Goal: Transaction & Acquisition: Obtain resource

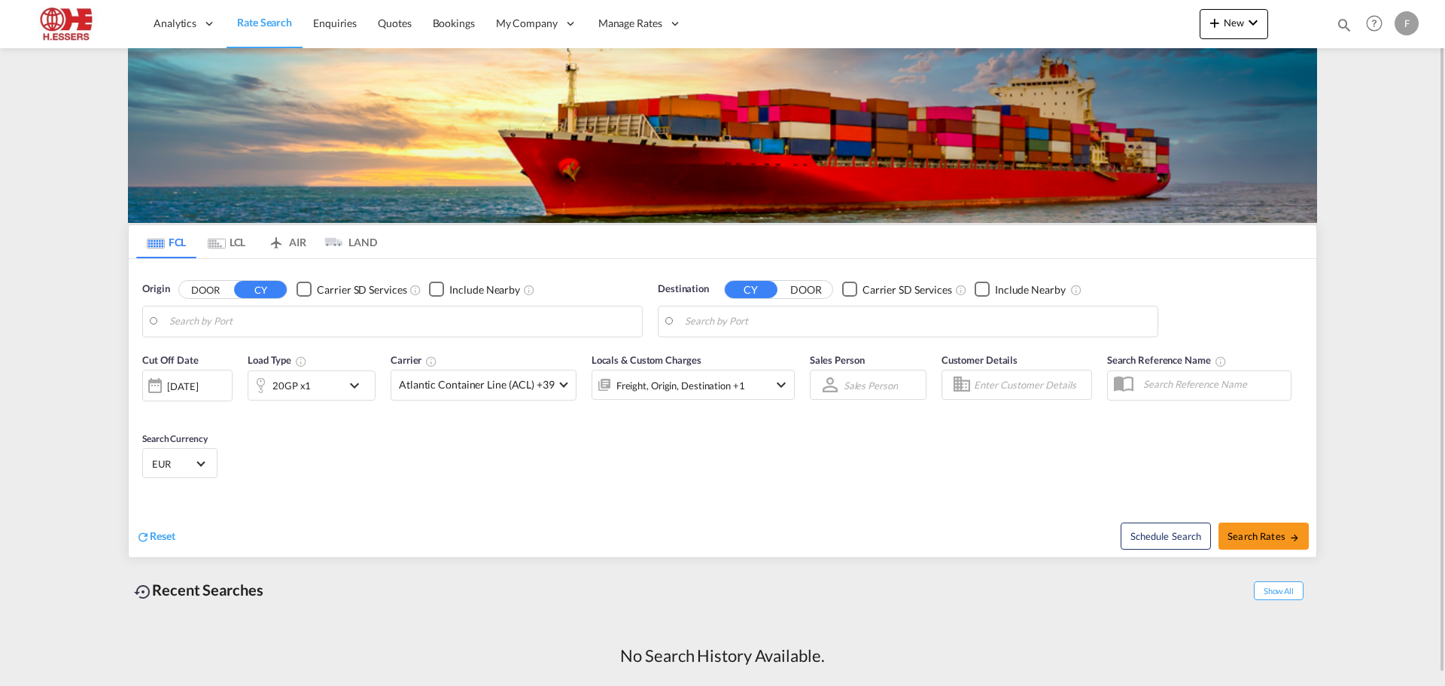
click at [1405, 23] on div "F" at bounding box center [1406, 23] width 24 height 24
click at [1379, 114] on button "Logout" at bounding box center [1389, 115] width 98 height 30
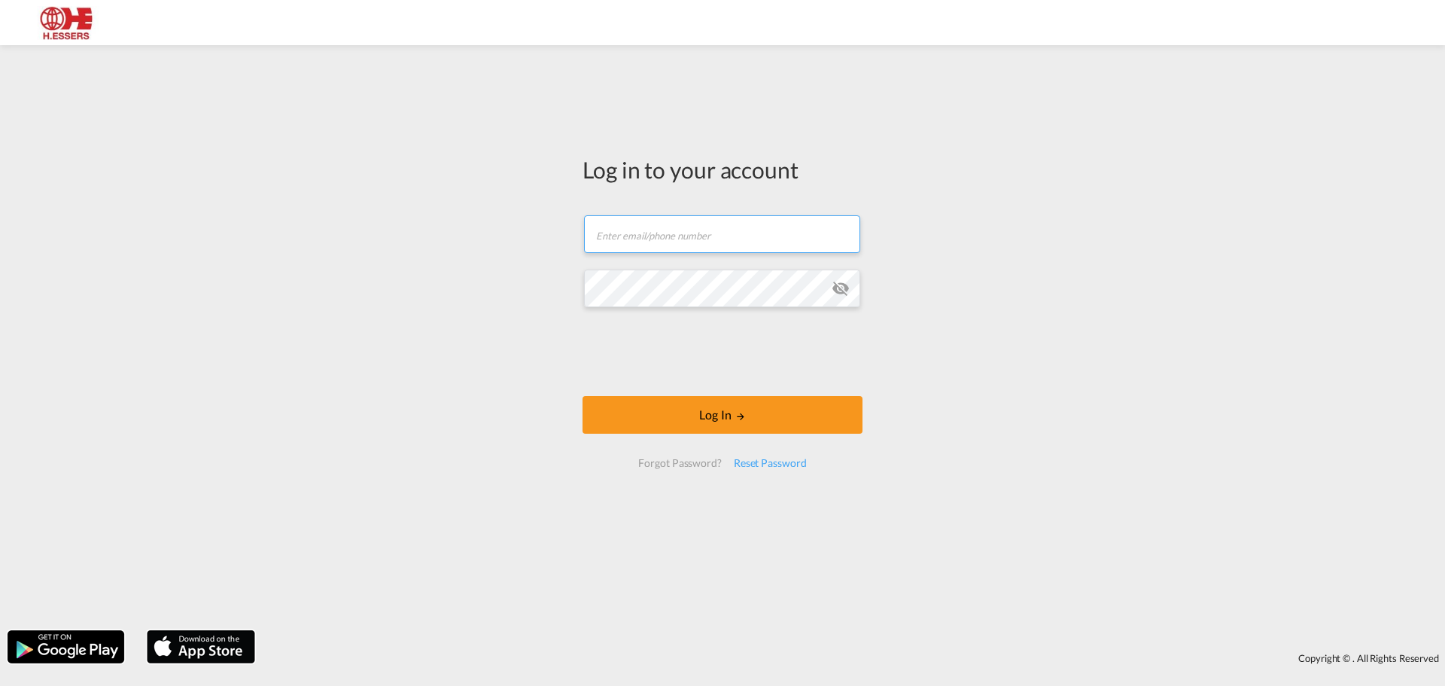
click at [645, 234] on input "text" at bounding box center [722, 234] width 276 height 38
type input "[EMAIL_ADDRESS][DOMAIN_NAME]"
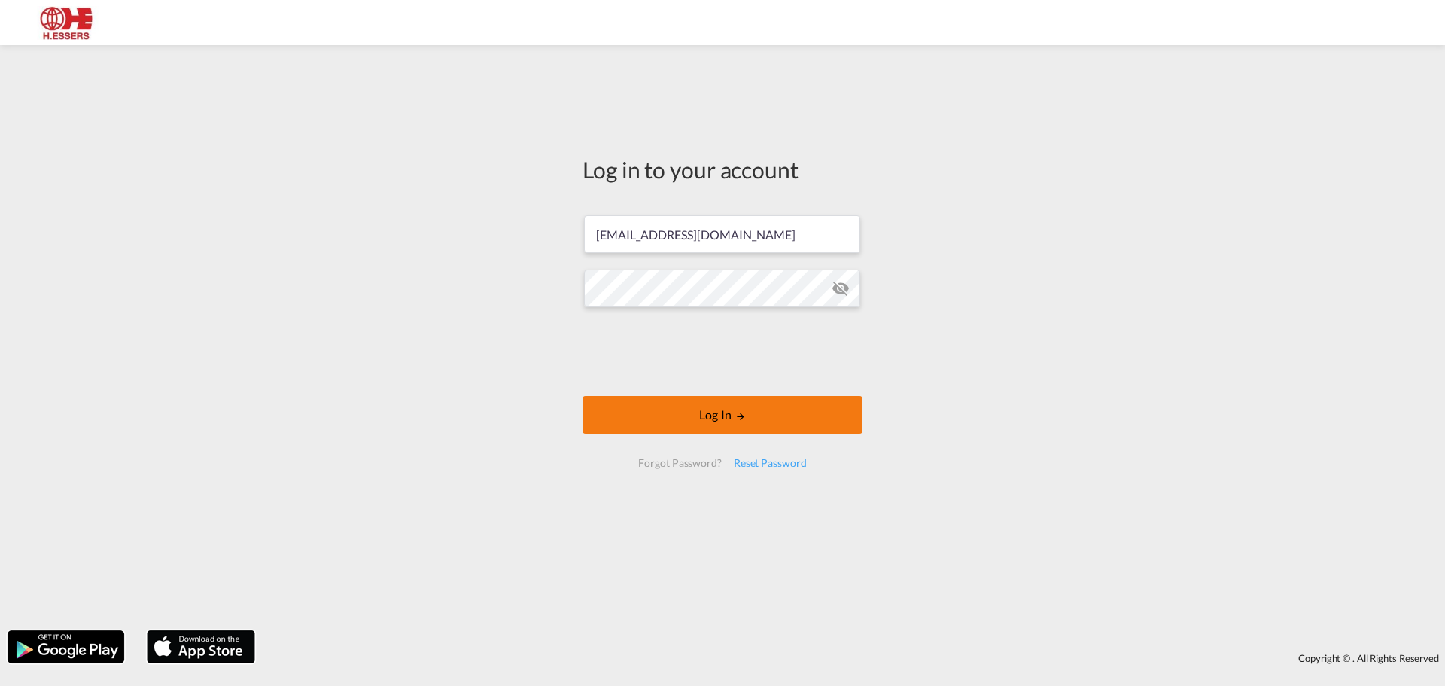
click at [713, 418] on button "Log In" at bounding box center [722, 415] width 280 height 38
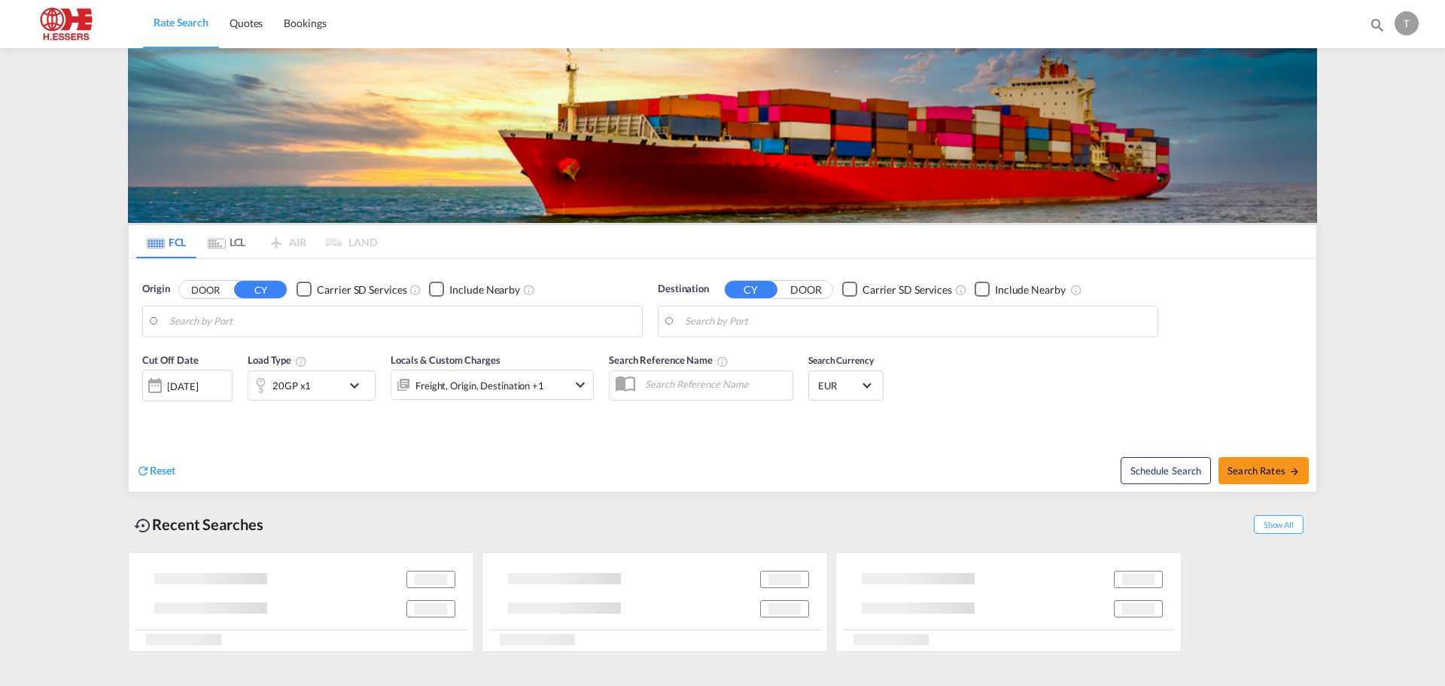
type input "[GEOGRAPHIC_DATA], BEANR"
type input "Yantian Pt, CNYTN"
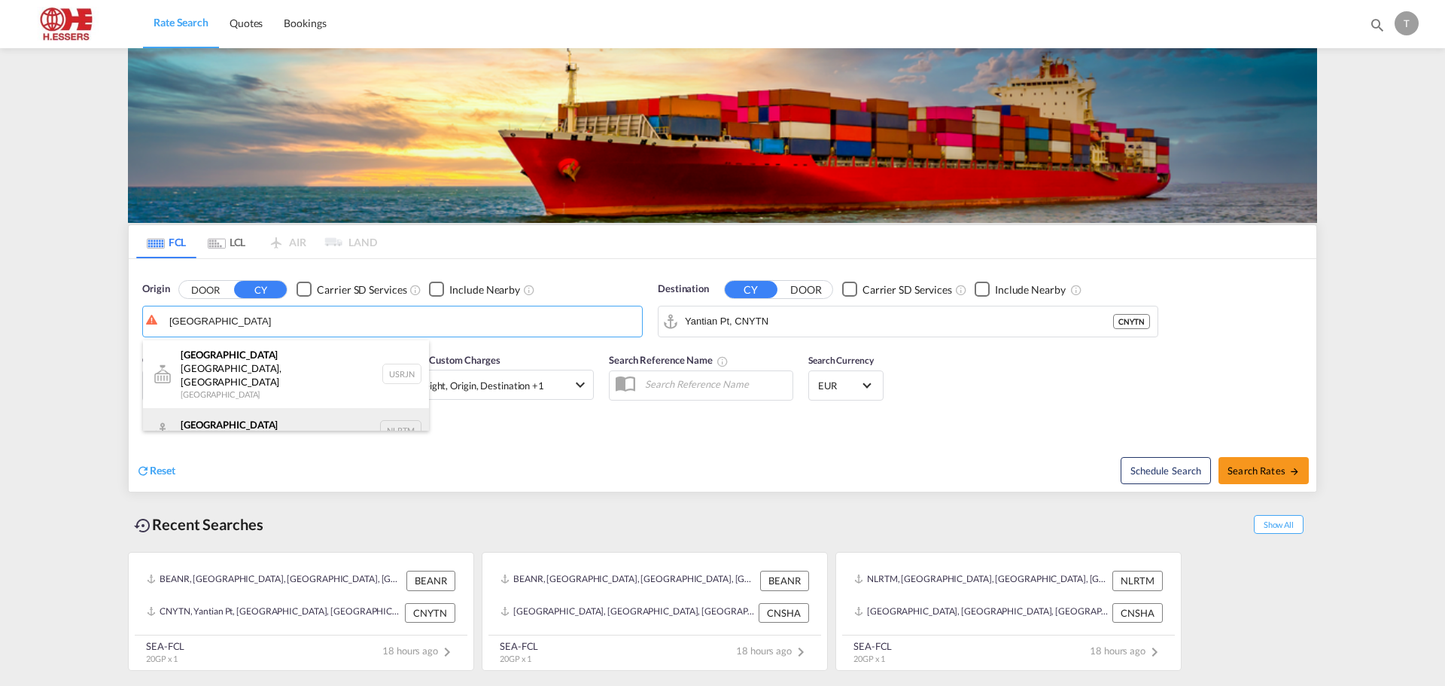
click at [229, 408] on div "[GEOGRAPHIC_DATA] [GEOGRAPHIC_DATA] NLRTM" at bounding box center [286, 430] width 286 height 45
type input "[GEOGRAPHIC_DATA], NLRTM"
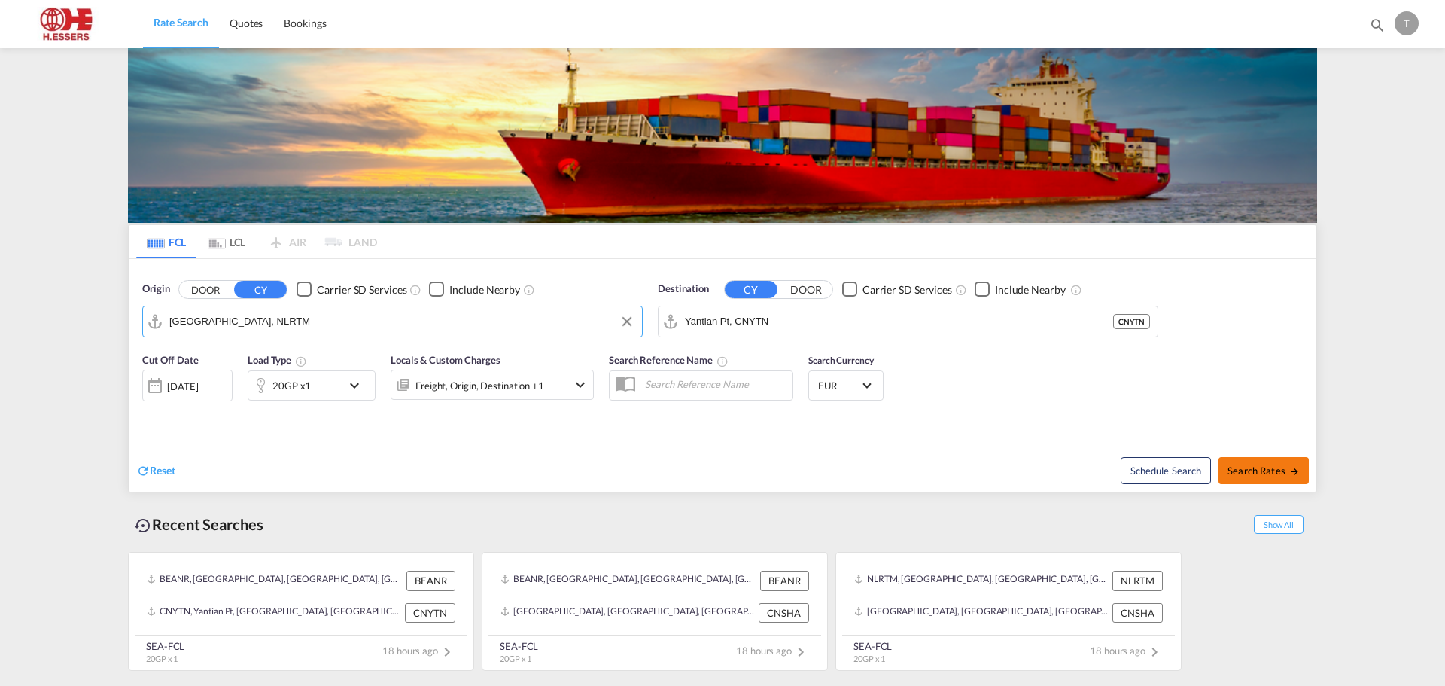
click at [1259, 470] on span "Search Rates" at bounding box center [1263, 470] width 72 height 12
type input "NLRTM to CNYTN / [DATE]"
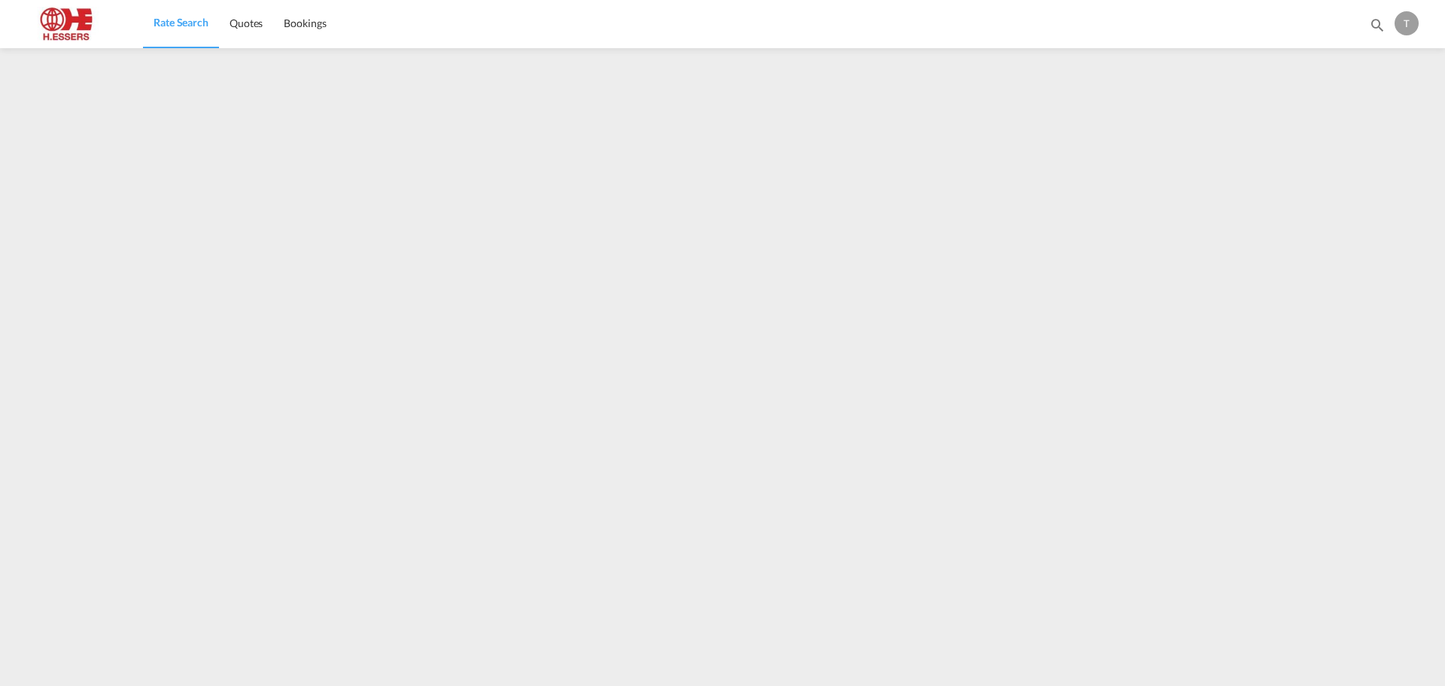
click at [1406, 19] on div "T" at bounding box center [1406, 23] width 24 height 24
click at [1386, 117] on button "Logout" at bounding box center [1389, 115] width 98 height 30
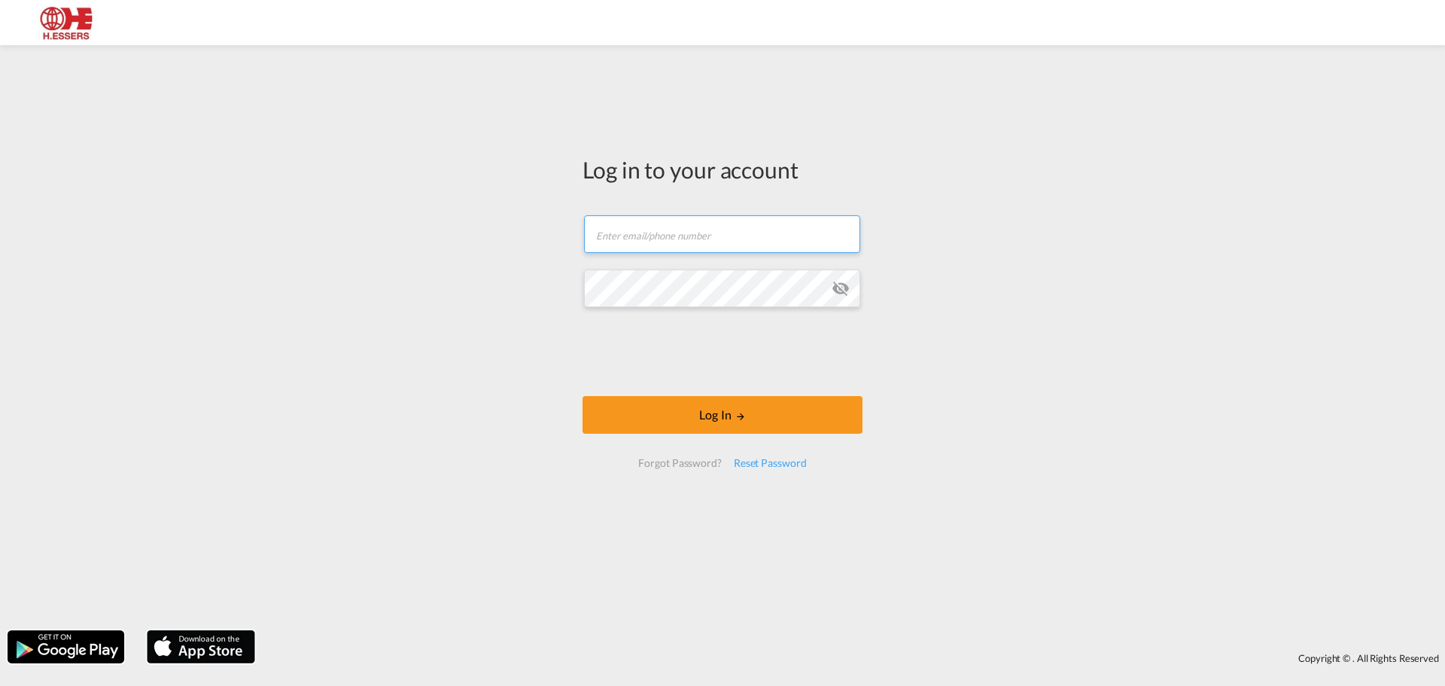
click at [676, 230] on input "text" at bounding box center [722, 234] width 276 height 38
type input "[EMAIL_ADDRESS][DOMAIN_NAME]"
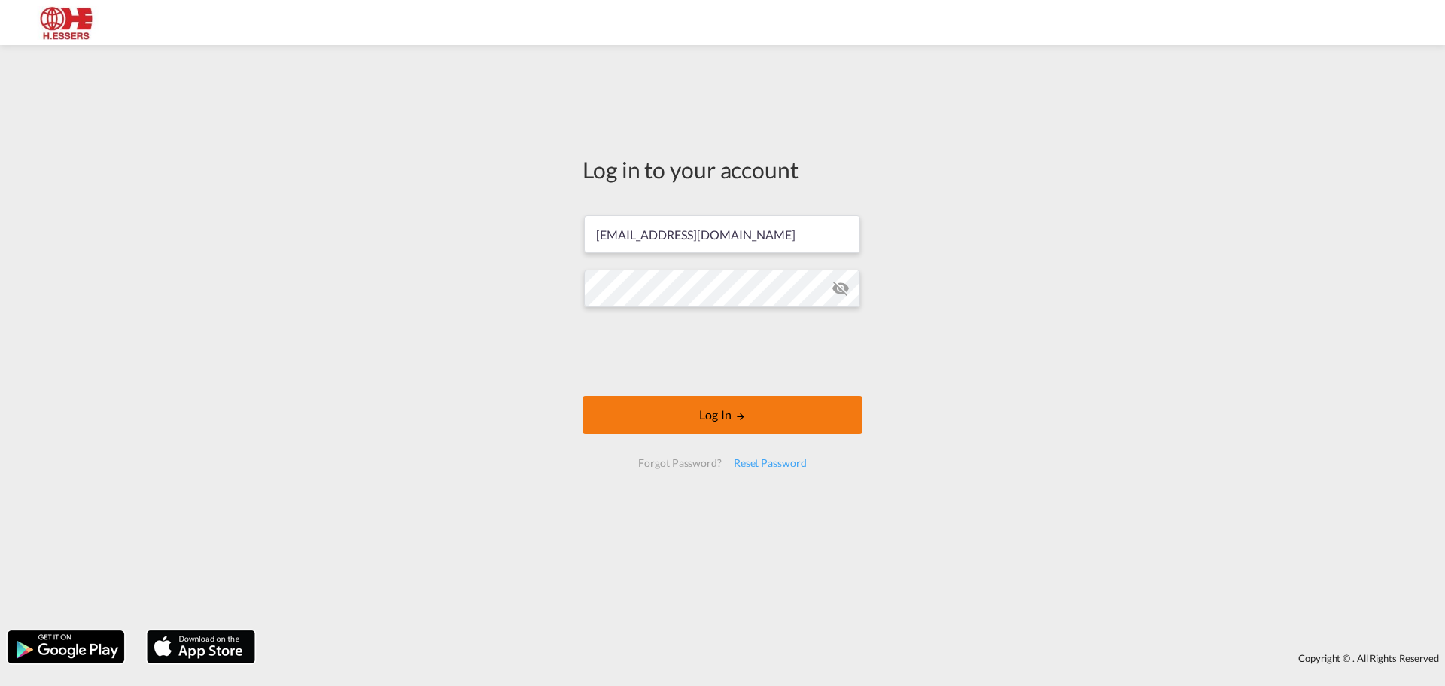
click at [748, 413] on button "Log In" at bounding box center [722, 415] width 280 height 38
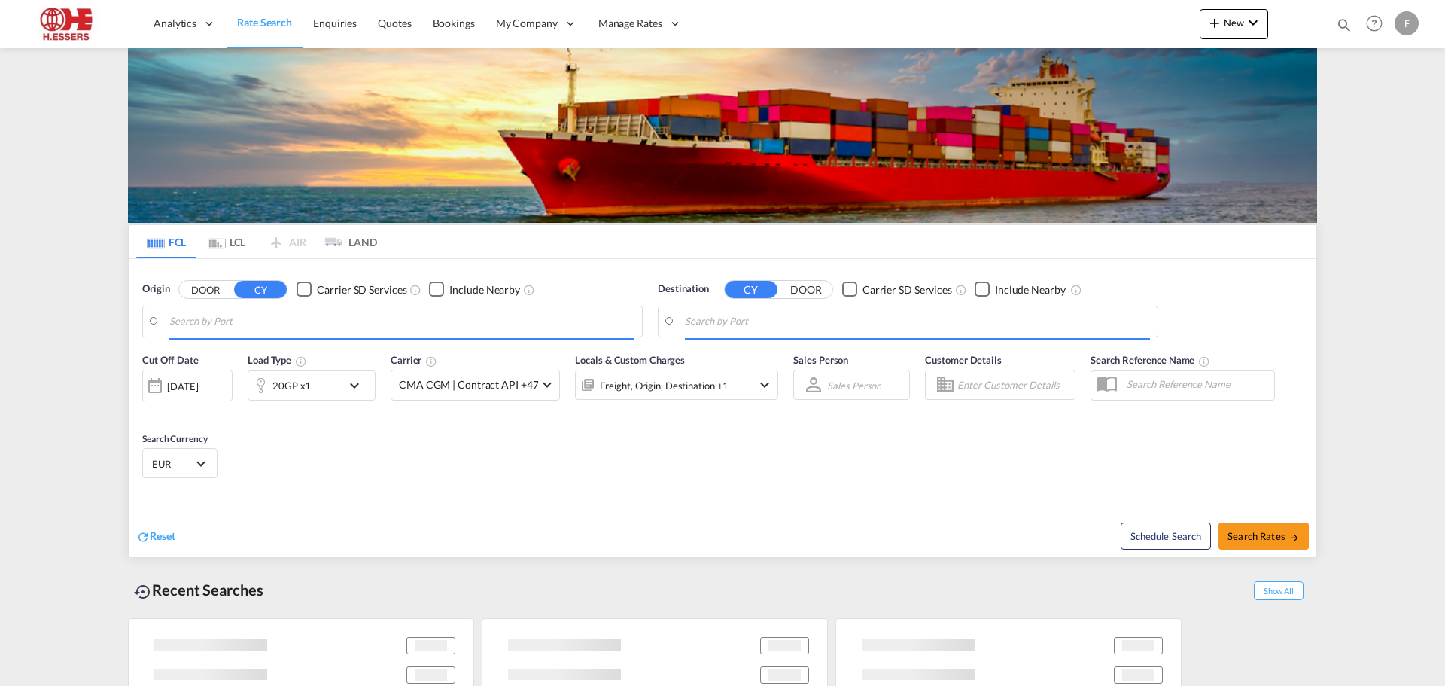
type input "[GEOGRAPHIC_DATA], BEANR"
type input "Yantian Pt, CNYTN"
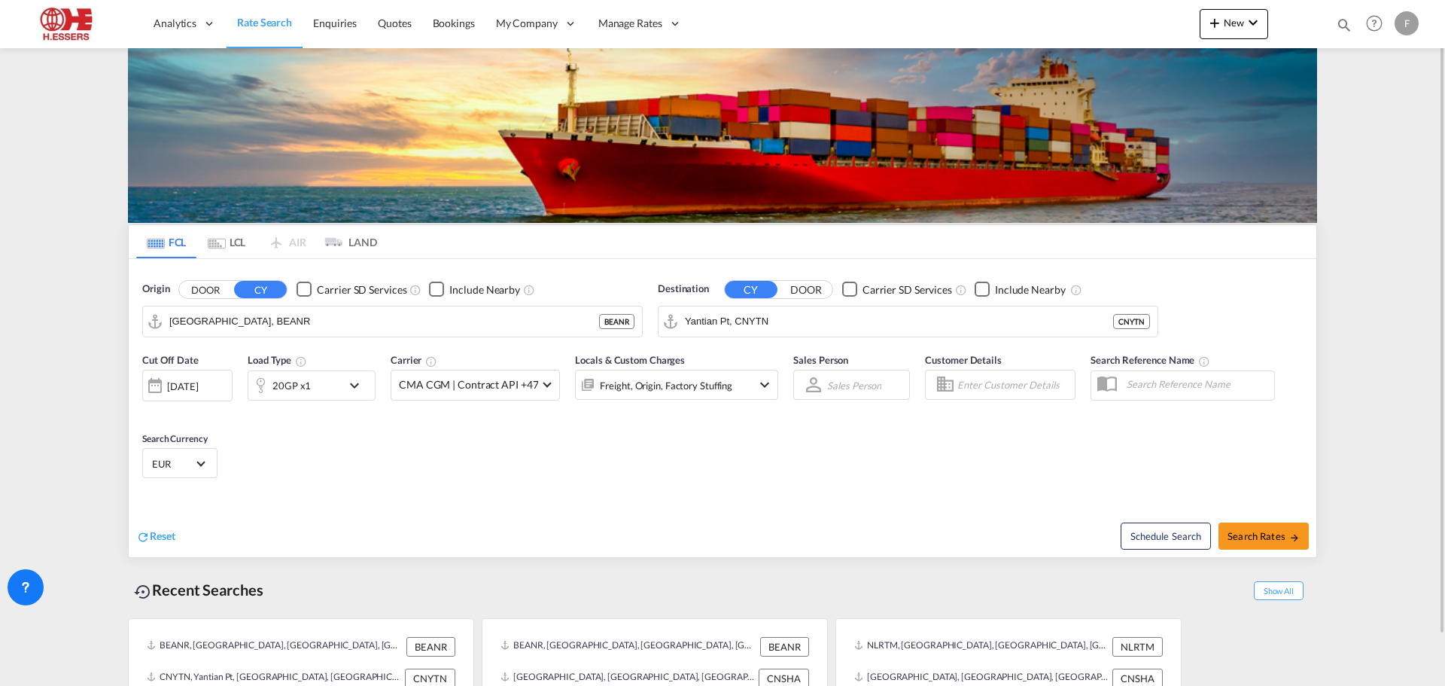
click at [981, 384] on input "Enter Customer Details" at bounding box center [1013, 384] width 113 height 23
click at [1018, 424] on div "Test Customer [EMAIL_ADDRESS][DOMAIN_NAME] | IQATALY ST EXPORT" at bounding box center [1090, 422] width 286 height 39
type input "IQATALYST EXPORT, Test Customer, [EMAIL_ADDRESS][DOMAIN_NAME]"
click at [1260, 534] on span "Search Rates" at bounding box center [1263, 536] width 72 height 12
type input "BEANR to CNYTN / [DATE]"
